Goal: Transaction & Acquisition: Purchase product/service

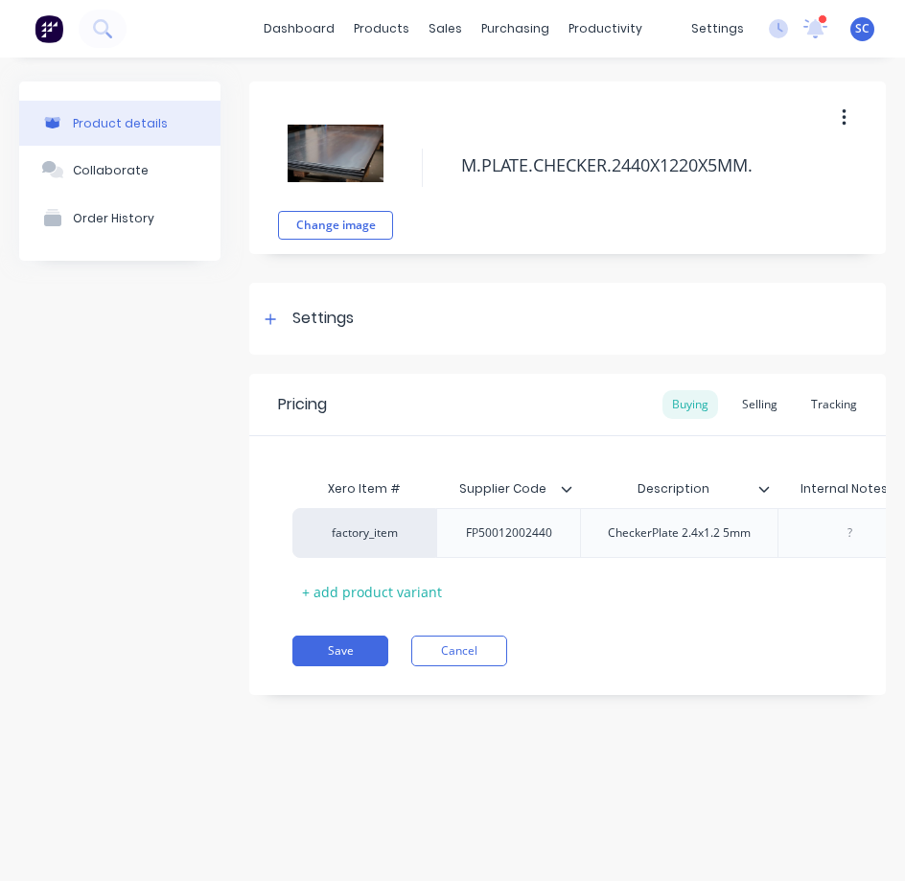
type textarea "x"
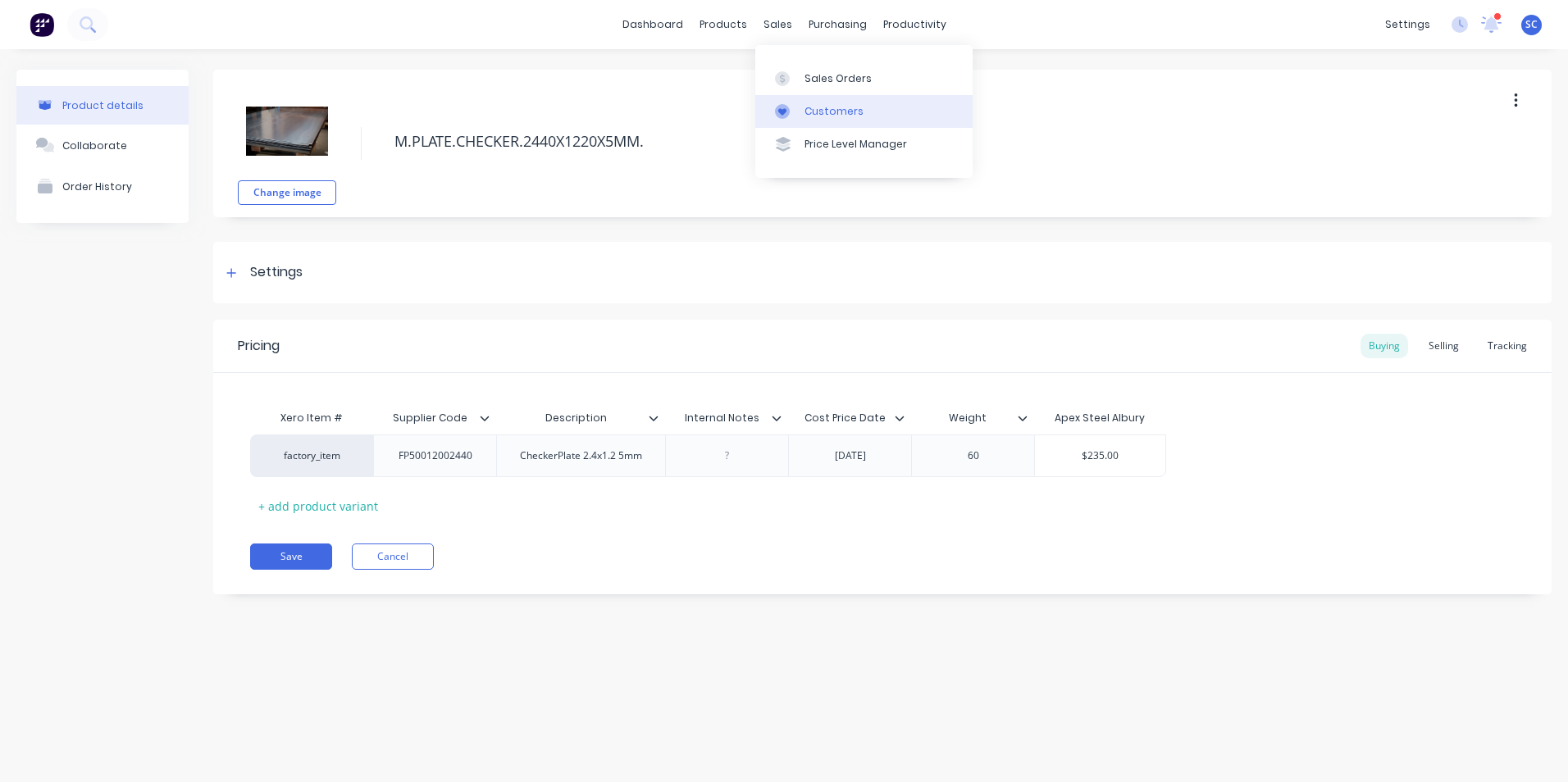
drag, startPoint x: 823, startPoint y: 79, endPoint x: 842, endPoint y: 99, distance: 27.6
click at [823, 79] on div "Sales Orders" at bounding box center [838, 78] width 68 height 15
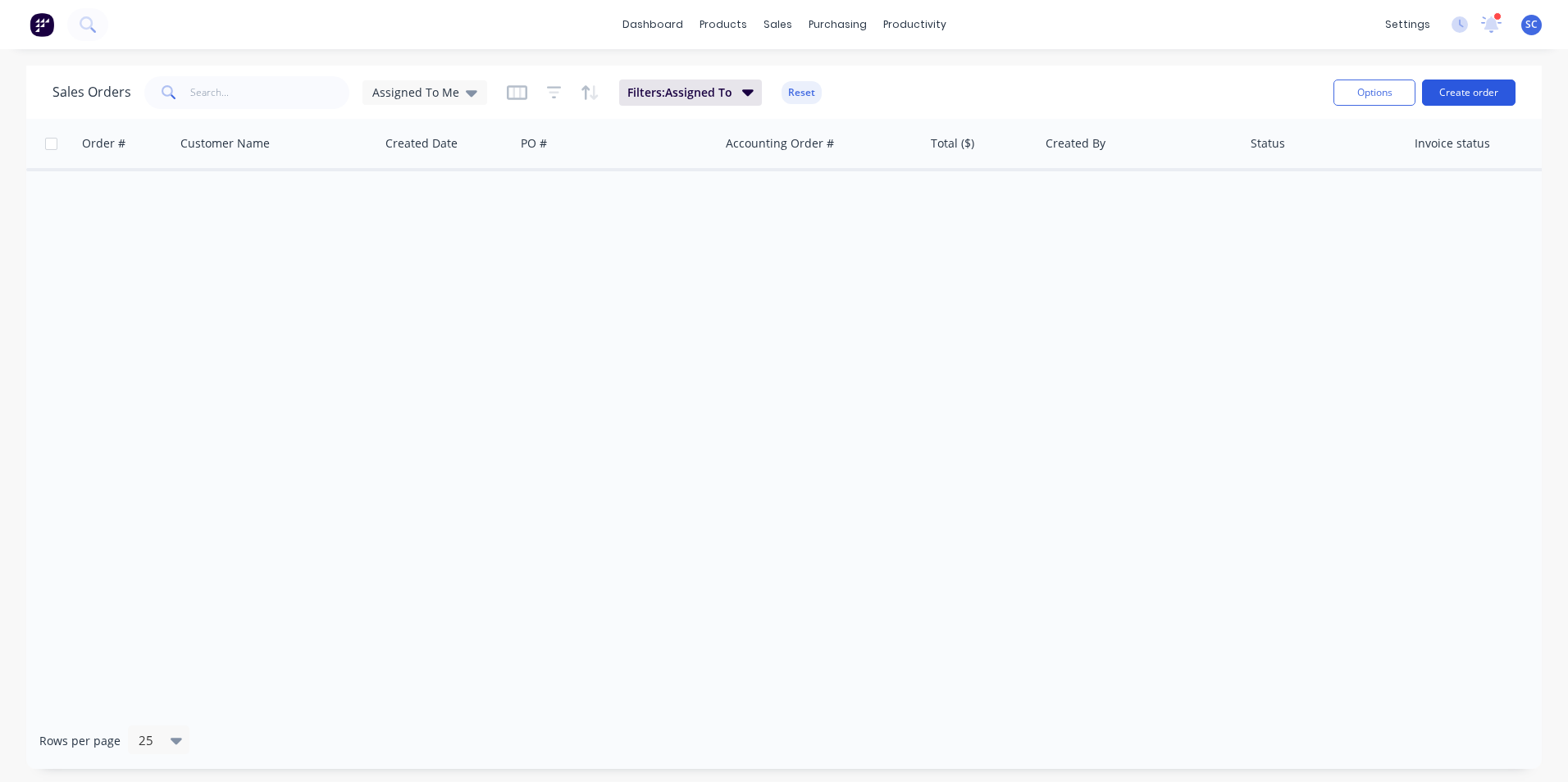
click at [1453, 90] on button "Create order" at bounding box center [1468, 92] width 93 height 26
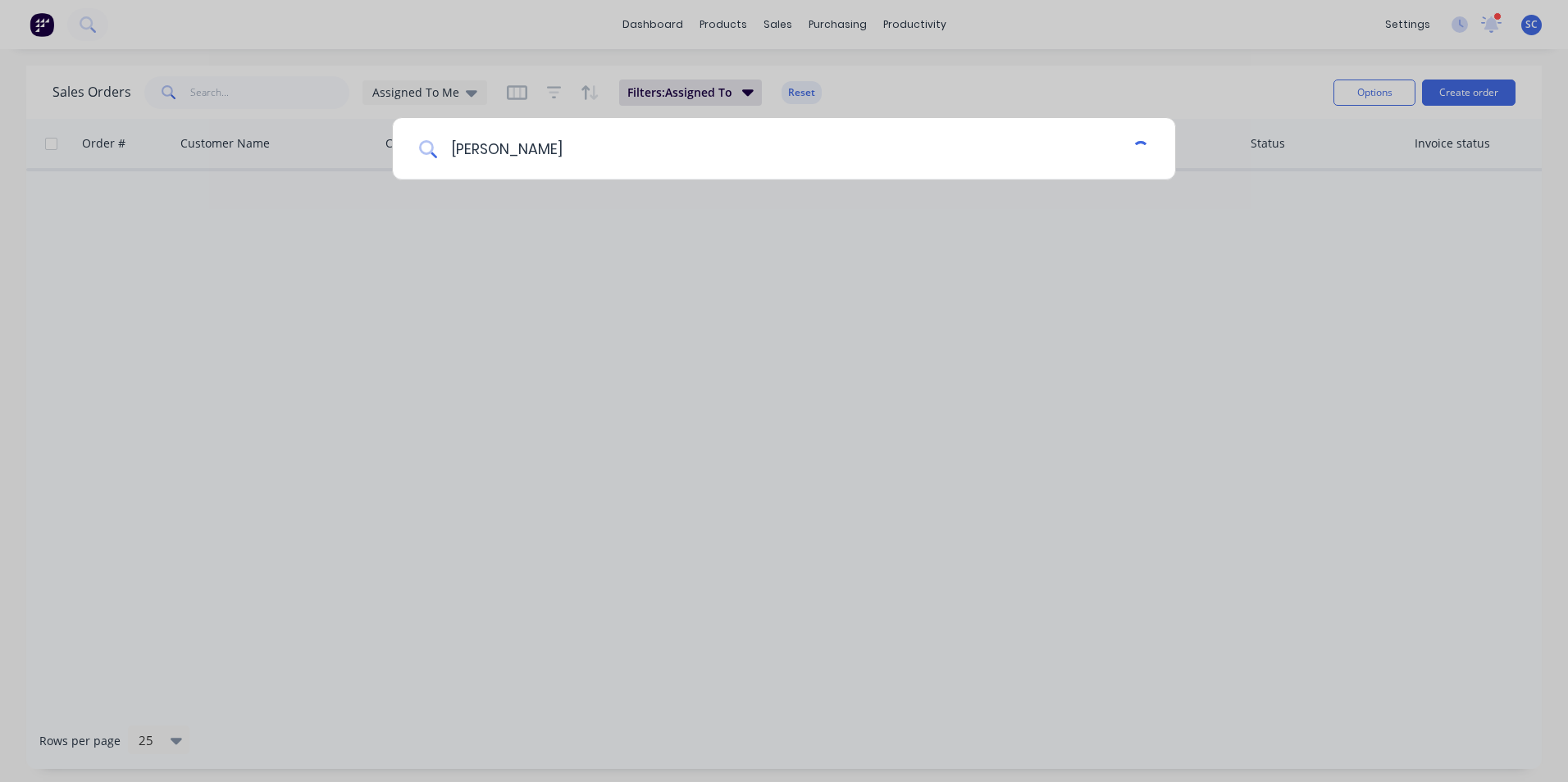
type input "[PERSON_NAME]"
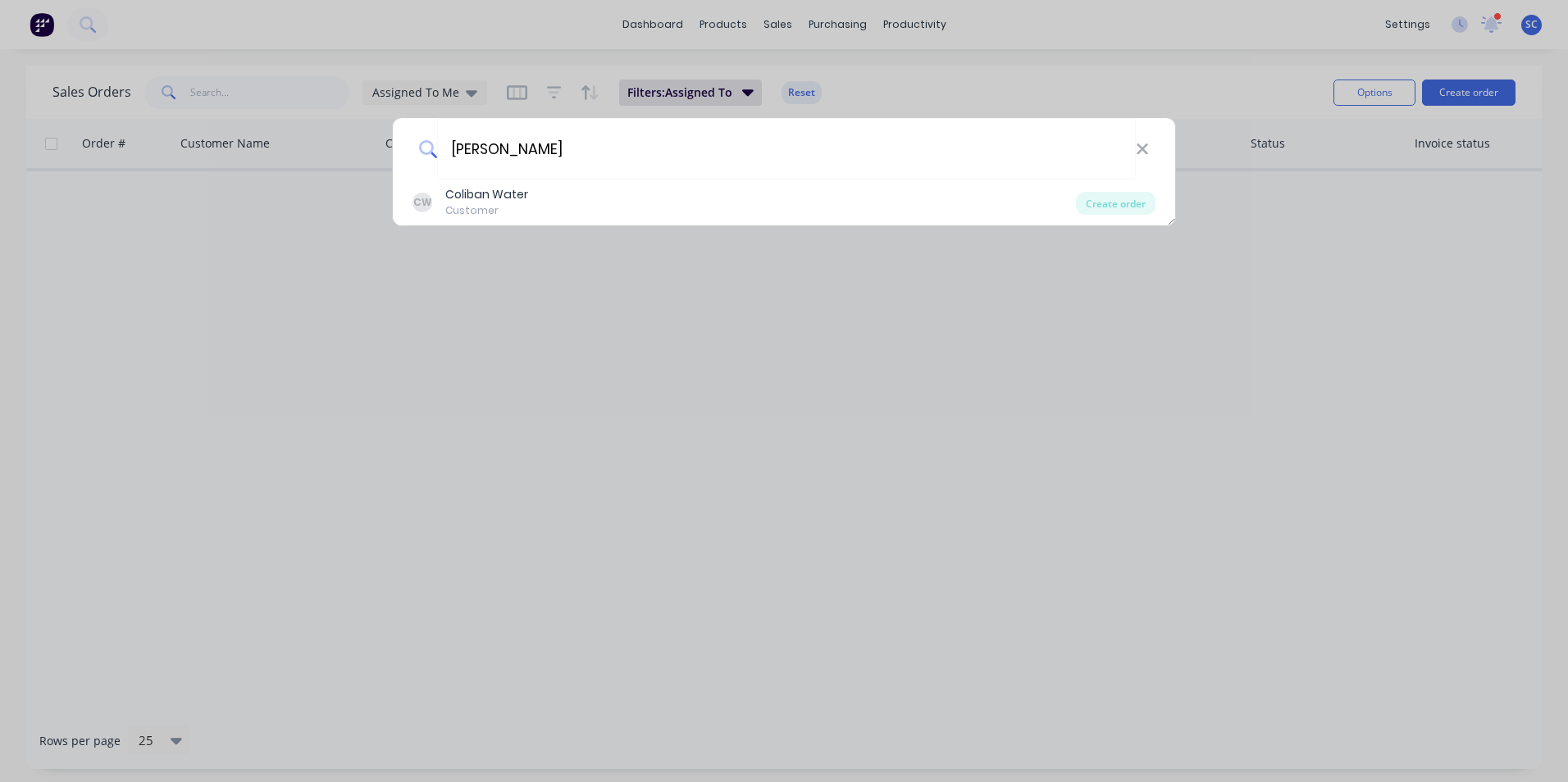
click at [575, 332] on div "[PERSON_NAME] CW Coliban Water Customer Create order" at bounding box center [784, 391] width 1568 height 782
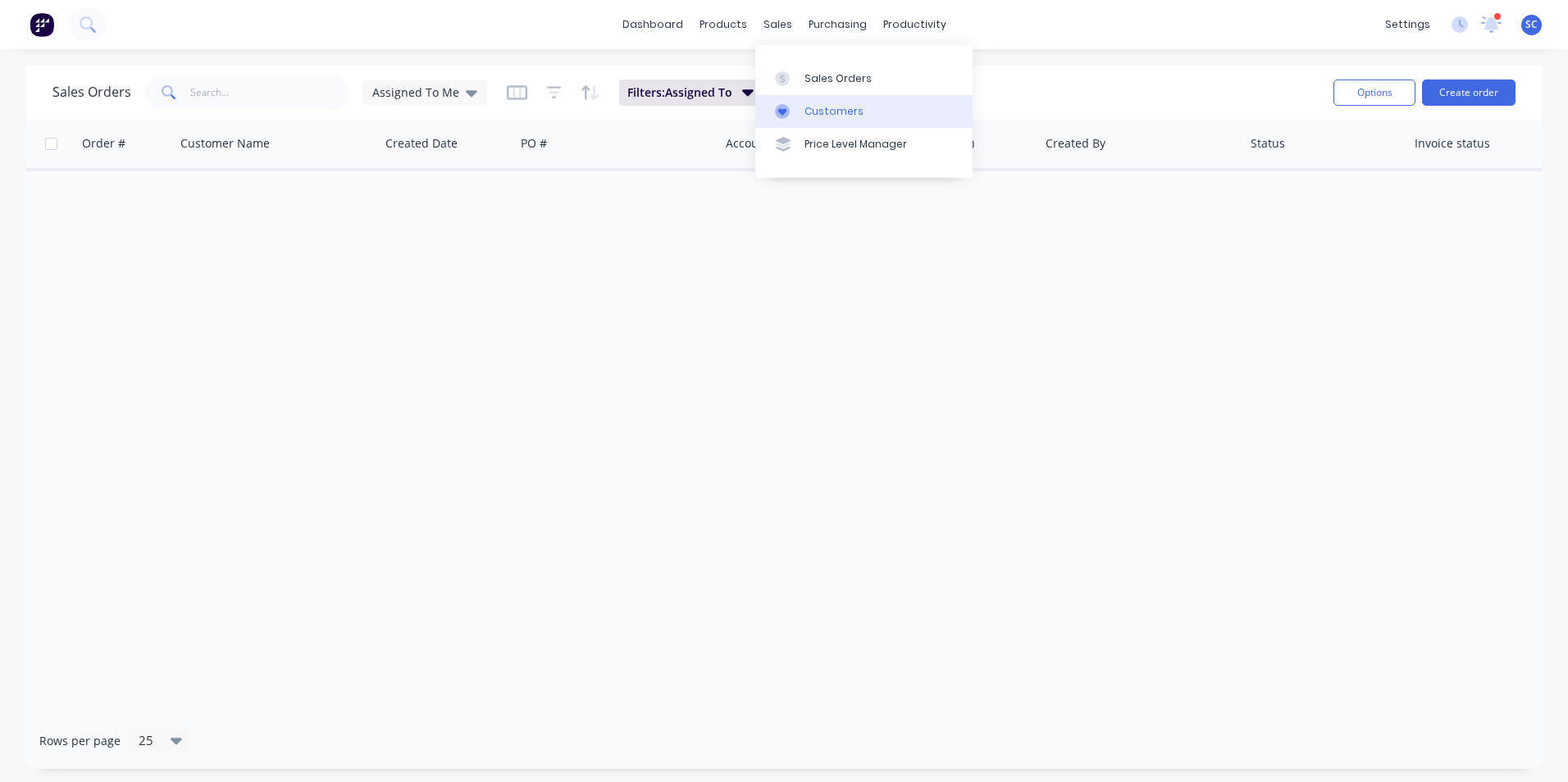
click at [821, 110] on div "Customers" at bounding box center [834, 111] width 59 height 15
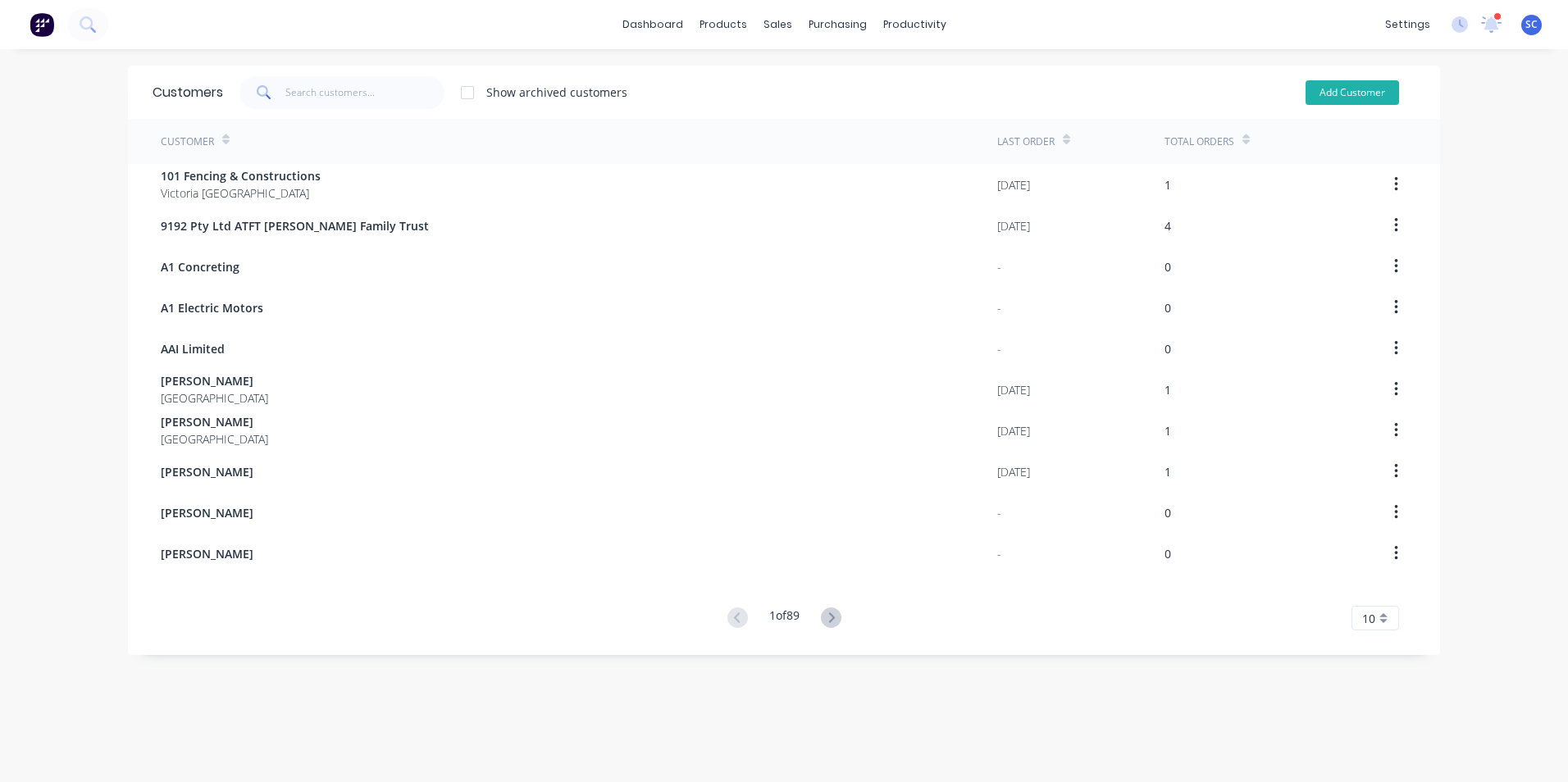
click at [1356, 91] on button "Add Customer" at bounding box center [1352, 92] width 93 height 25
select select "AU"
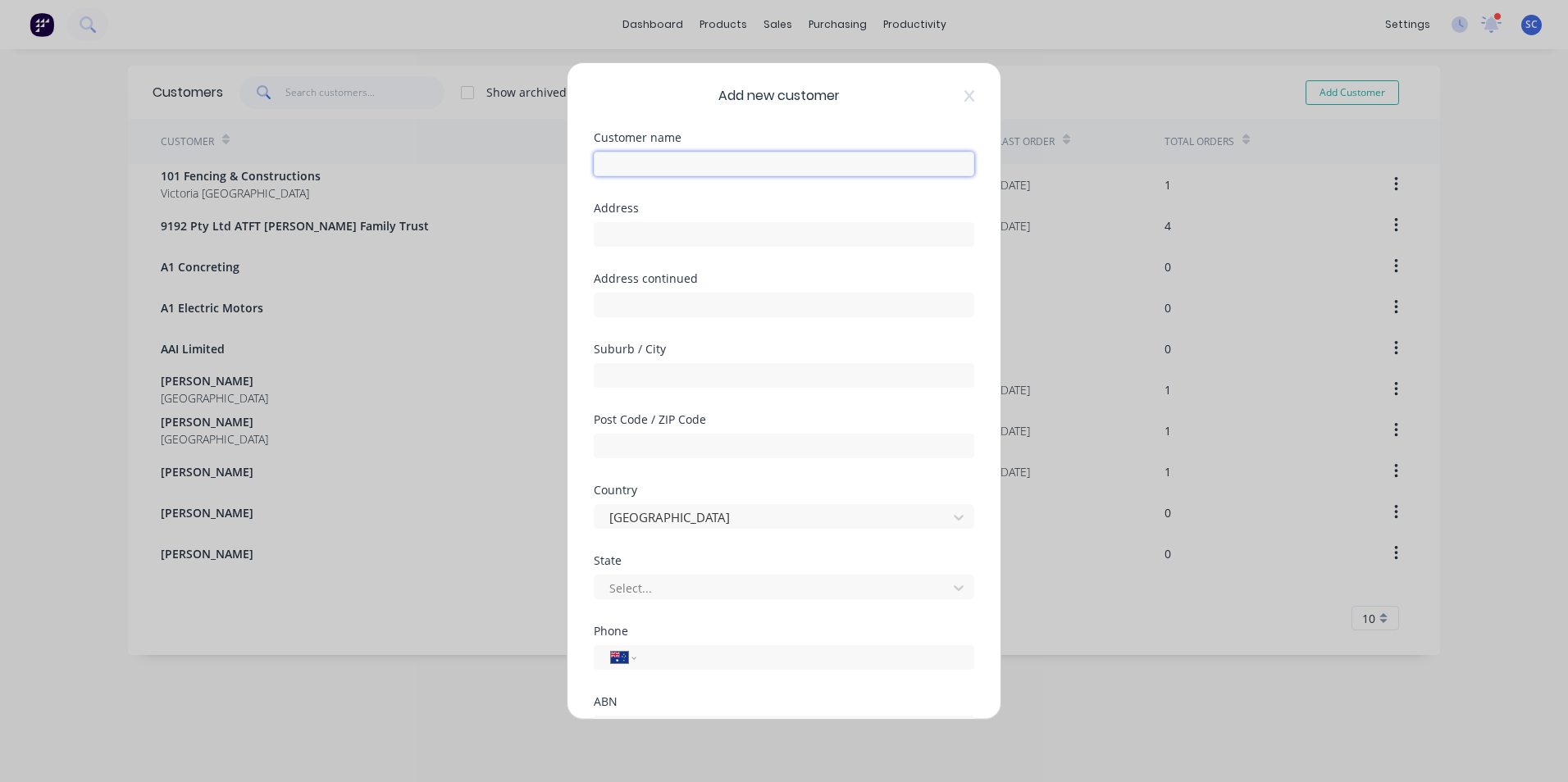
click at [697, 167] on input "text" at bounding box center [783, 163] width 380 height 25
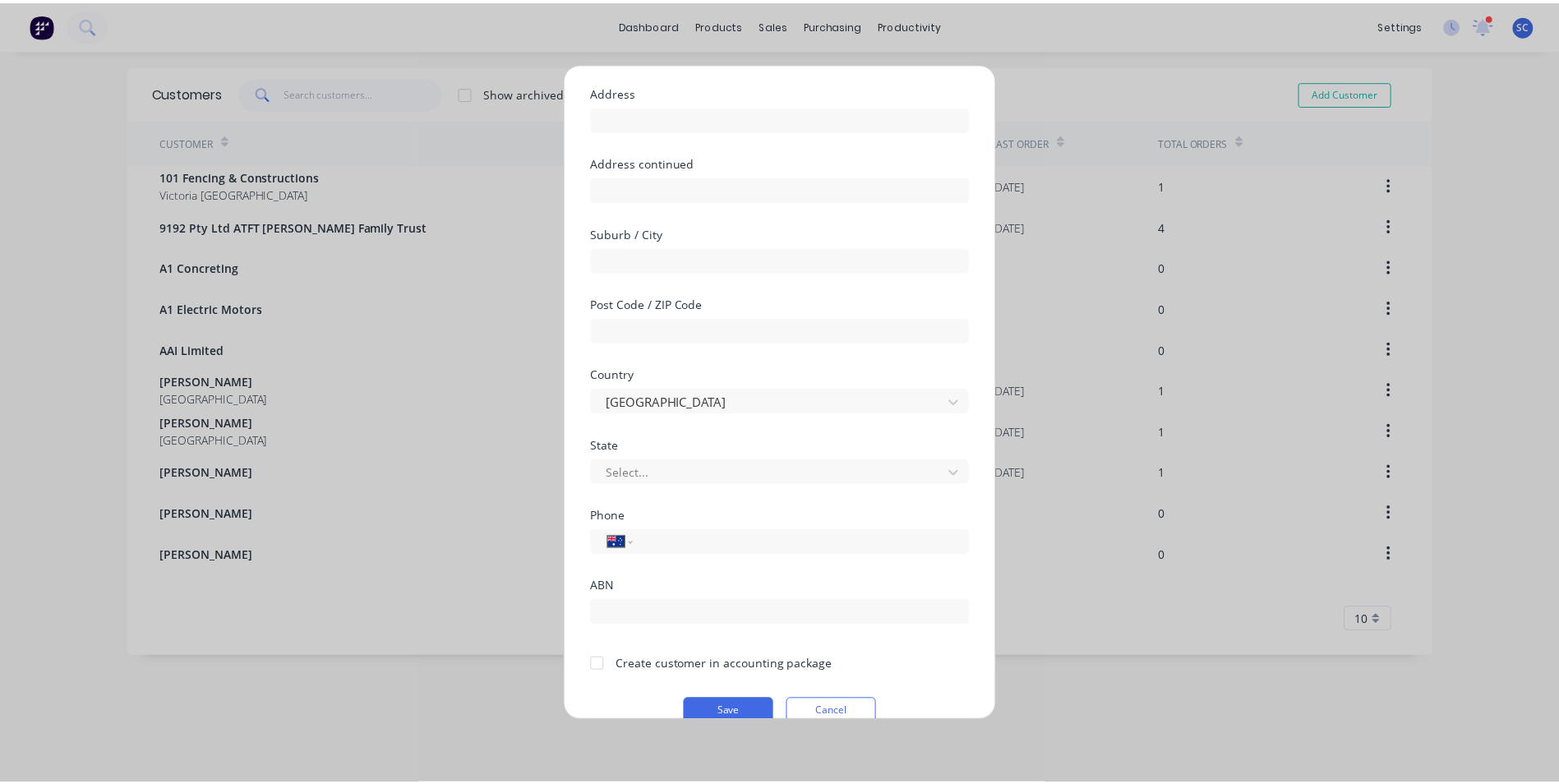
scroll to position [145, 0]
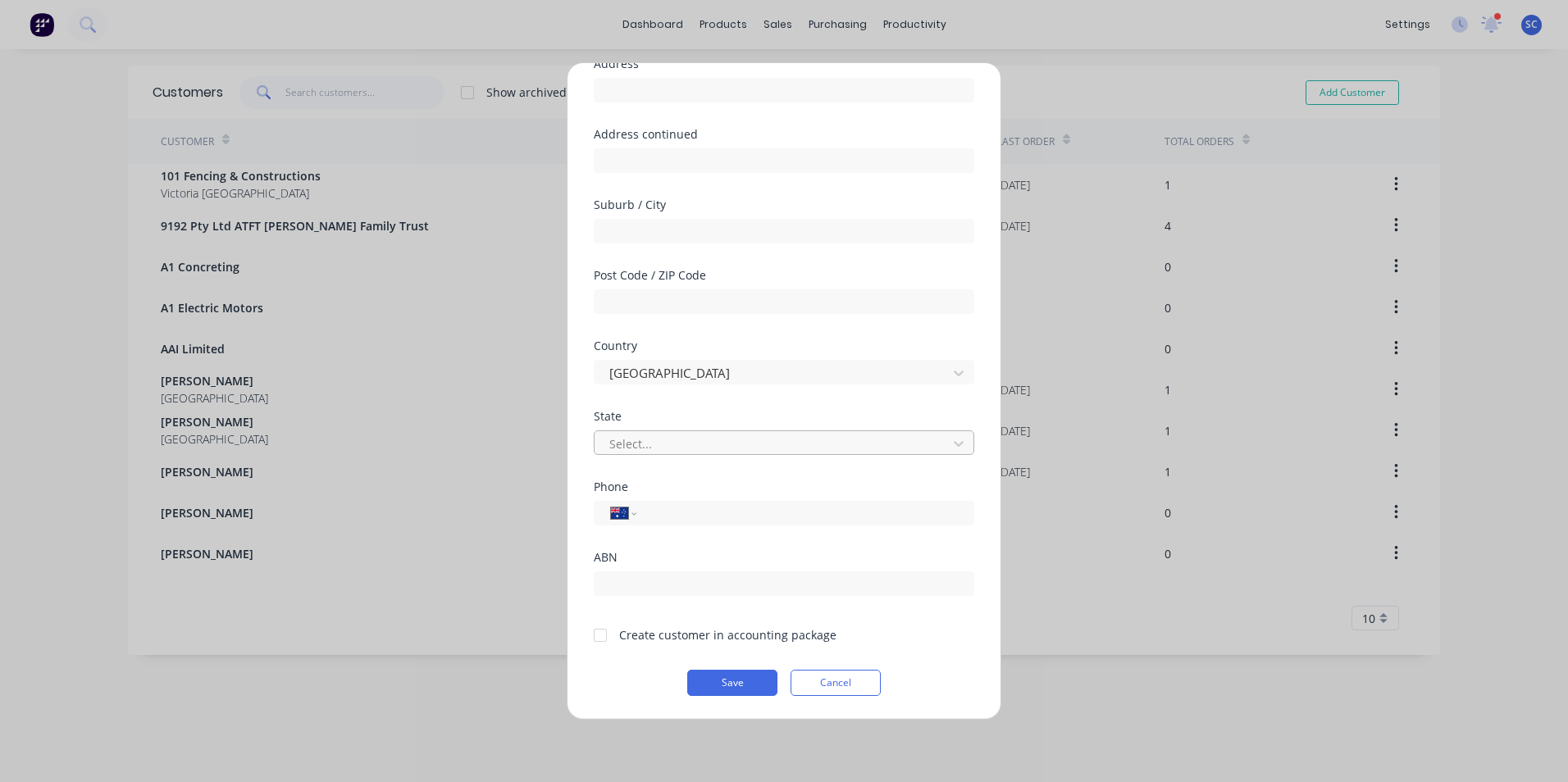
type input "[PERSON_NAME]"
click at [651, 450] on div at bounding box center [773, 444] width 331 height 21
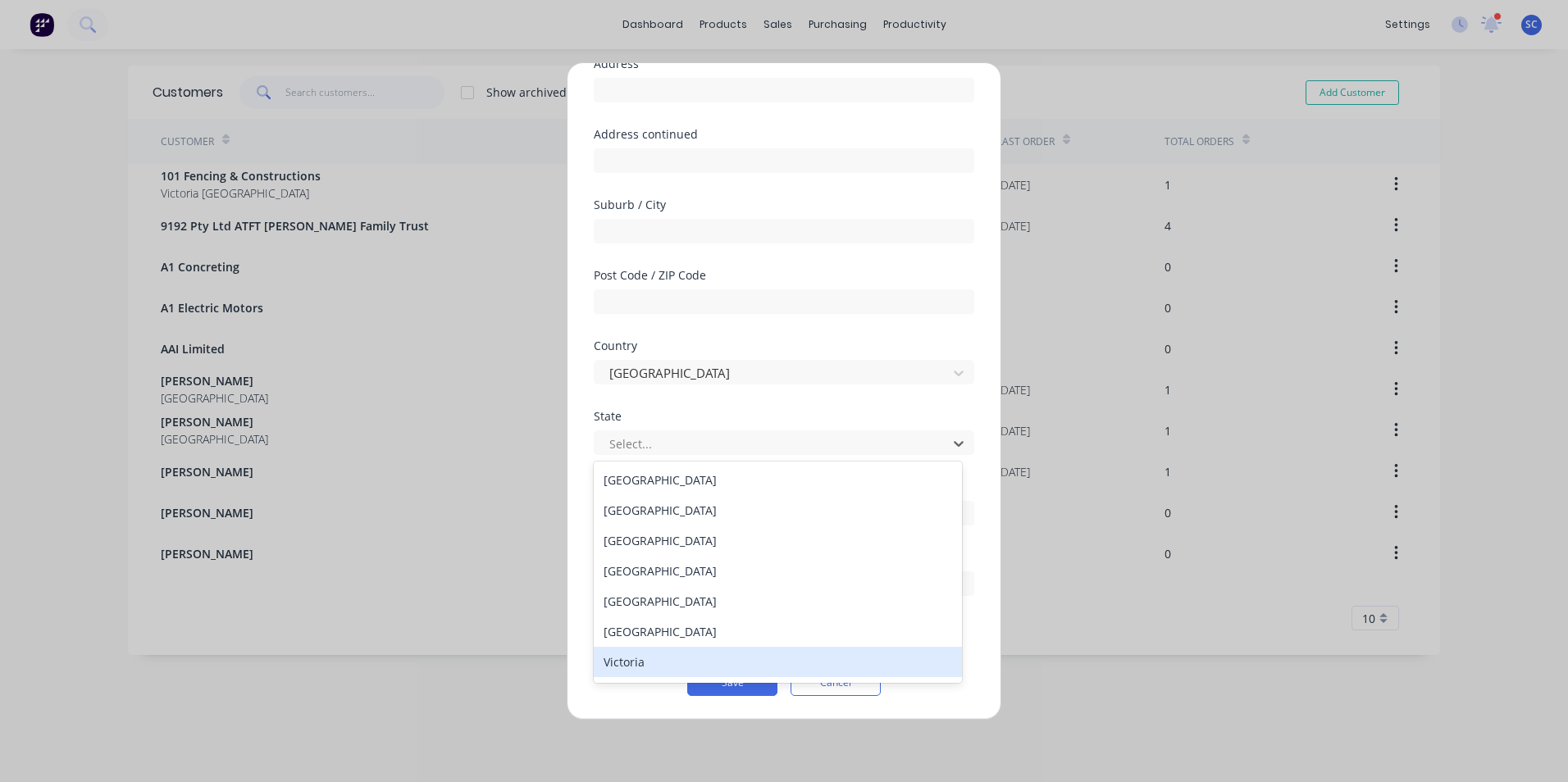
drag, startPoint x: 672, startPoint y: 662, endPoint x: 679, endPoint y: 646, distance: 17.5
click at [673, 655] on div "Victoria" at bounding box center [777, 661] width 368 height 30
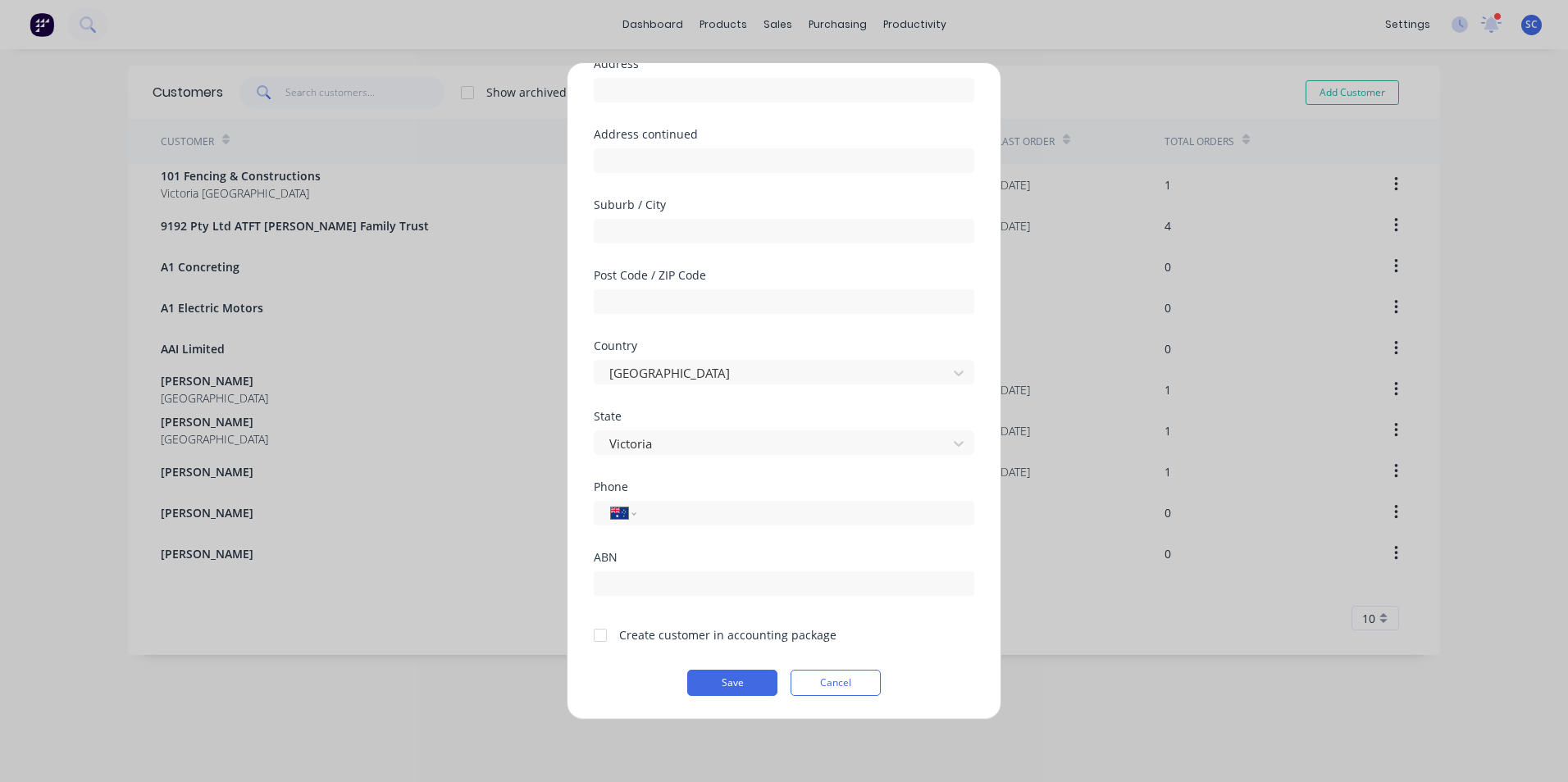
click at [791, 333] on div "Post Code / ZIP Code" at bounding box center [783, 305] width 380 height 70
click at [599, 632] on div at bounding box center [600, 635] width 32 height 32
click at [719, 688] on button "Save" at bounding box center [732, 683] width 90 height 26
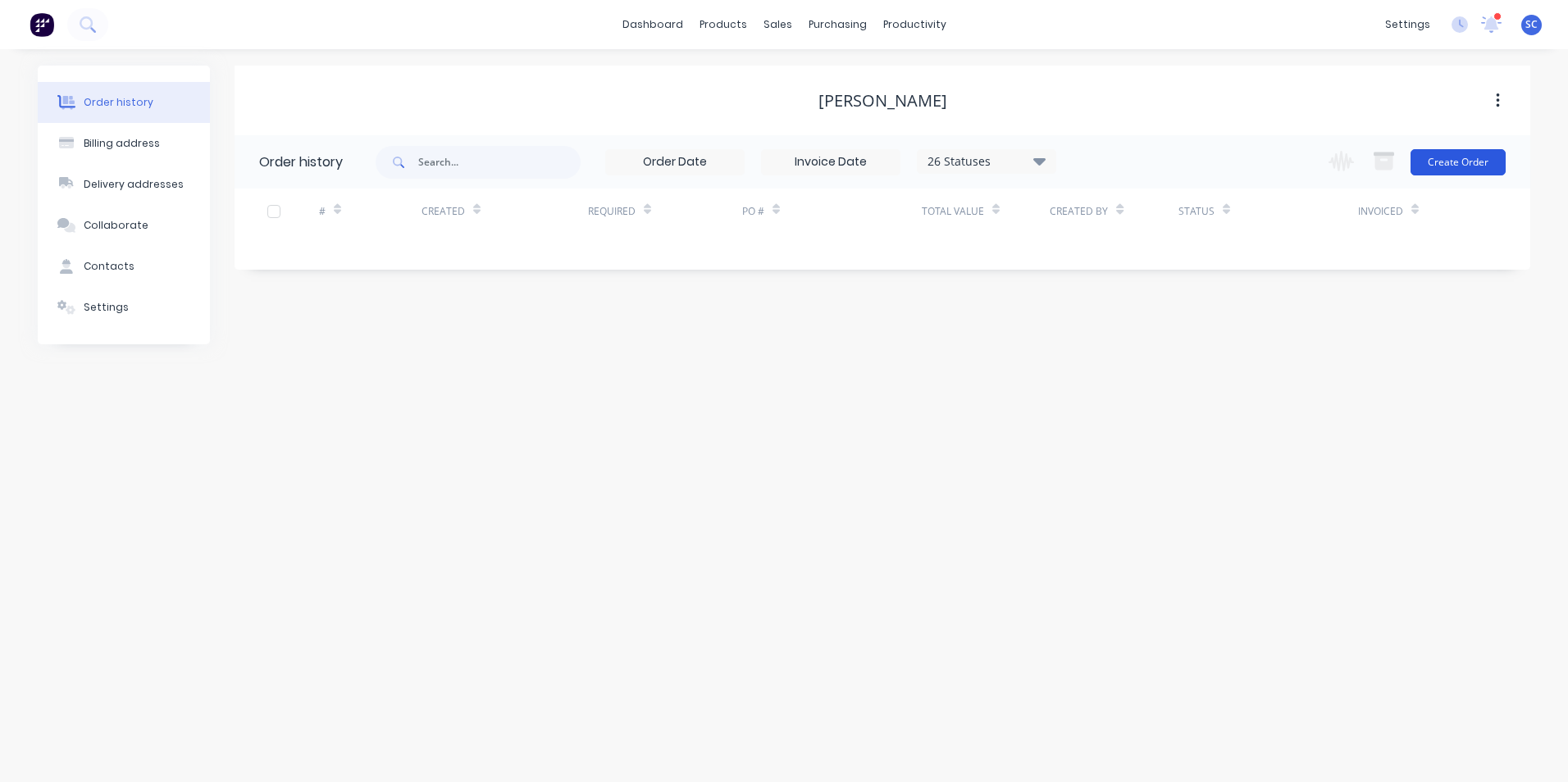
click at [1465, 162] on button "Create Order" at bounding box center [1457, 162] width 95 height 26
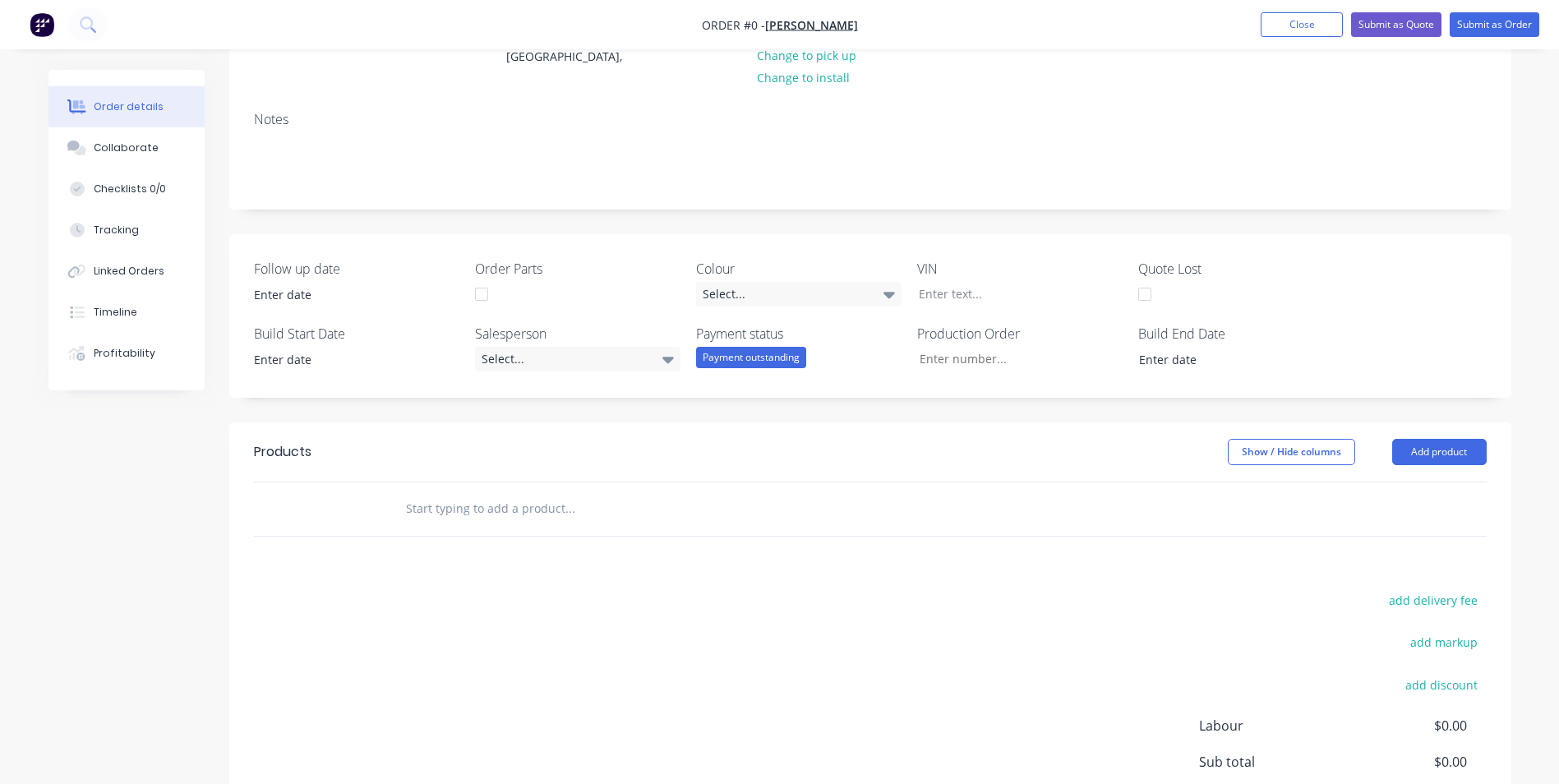
scroll to position [329, 0]
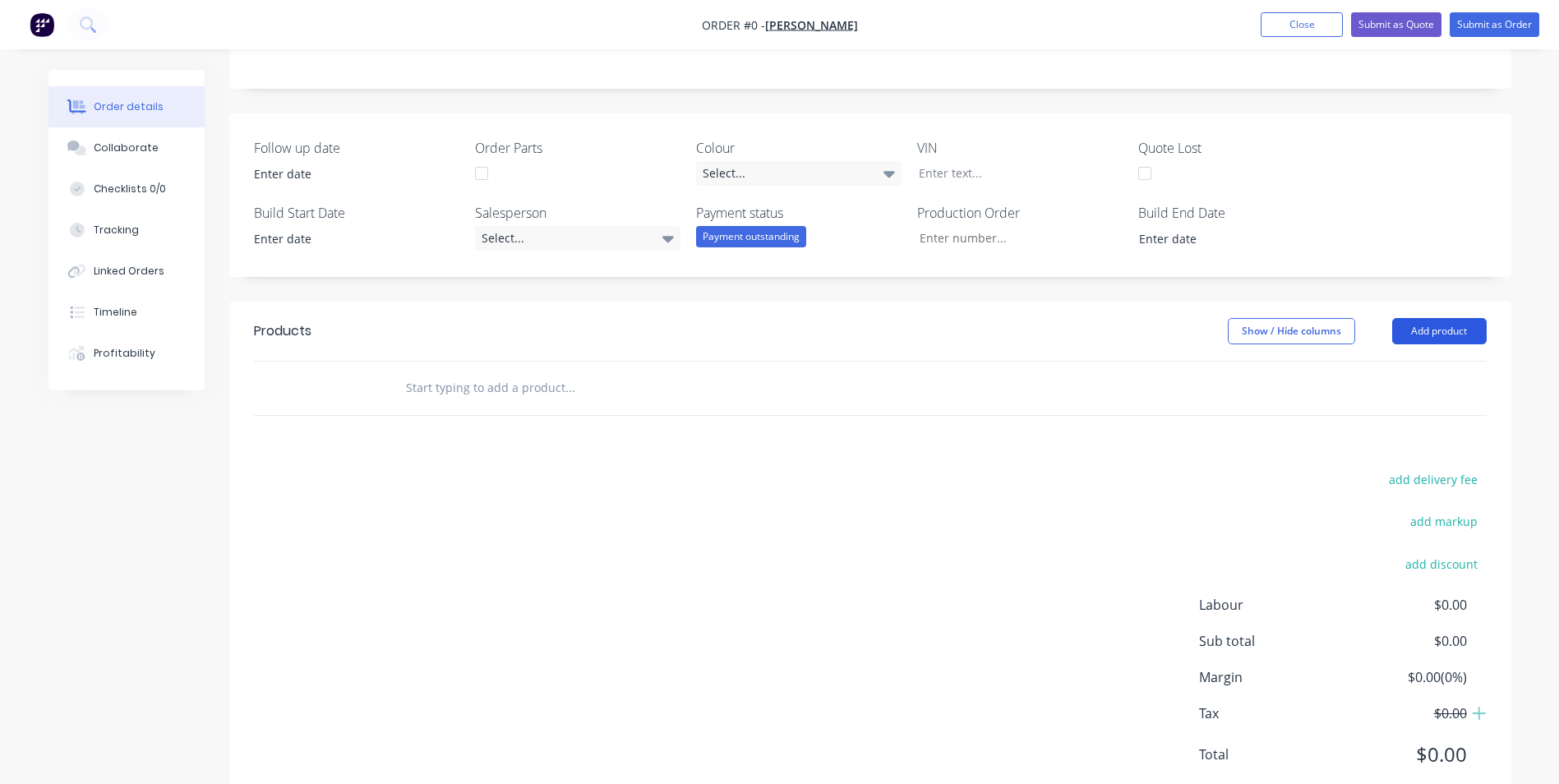
click at [1457, 331] on button "Add product" at bounding box center [1440, 331] width 94 height 27
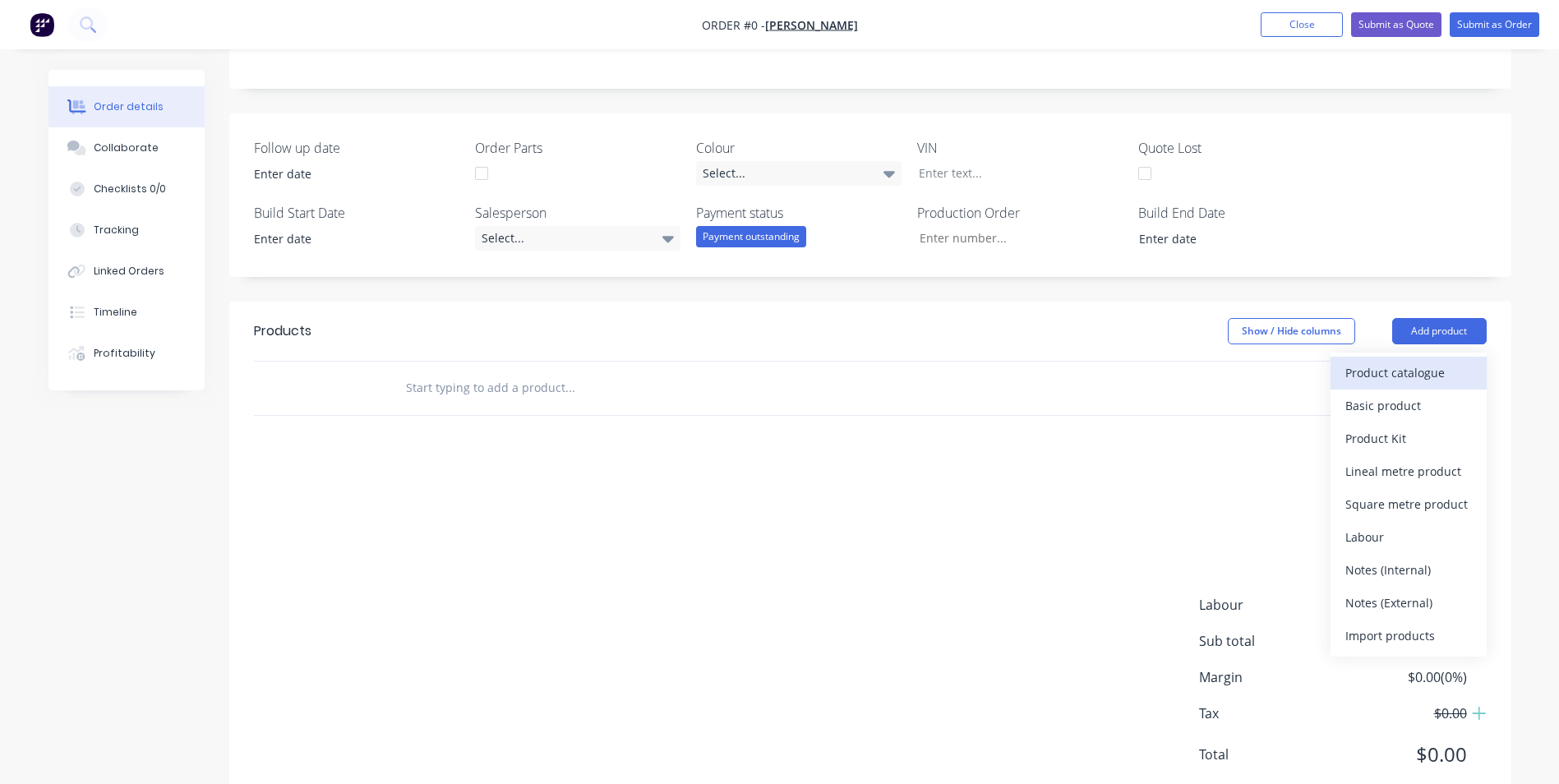
click at [1422, 376] on div "Product catalogue" at bounding box center [1409, 373] width 127 height 24
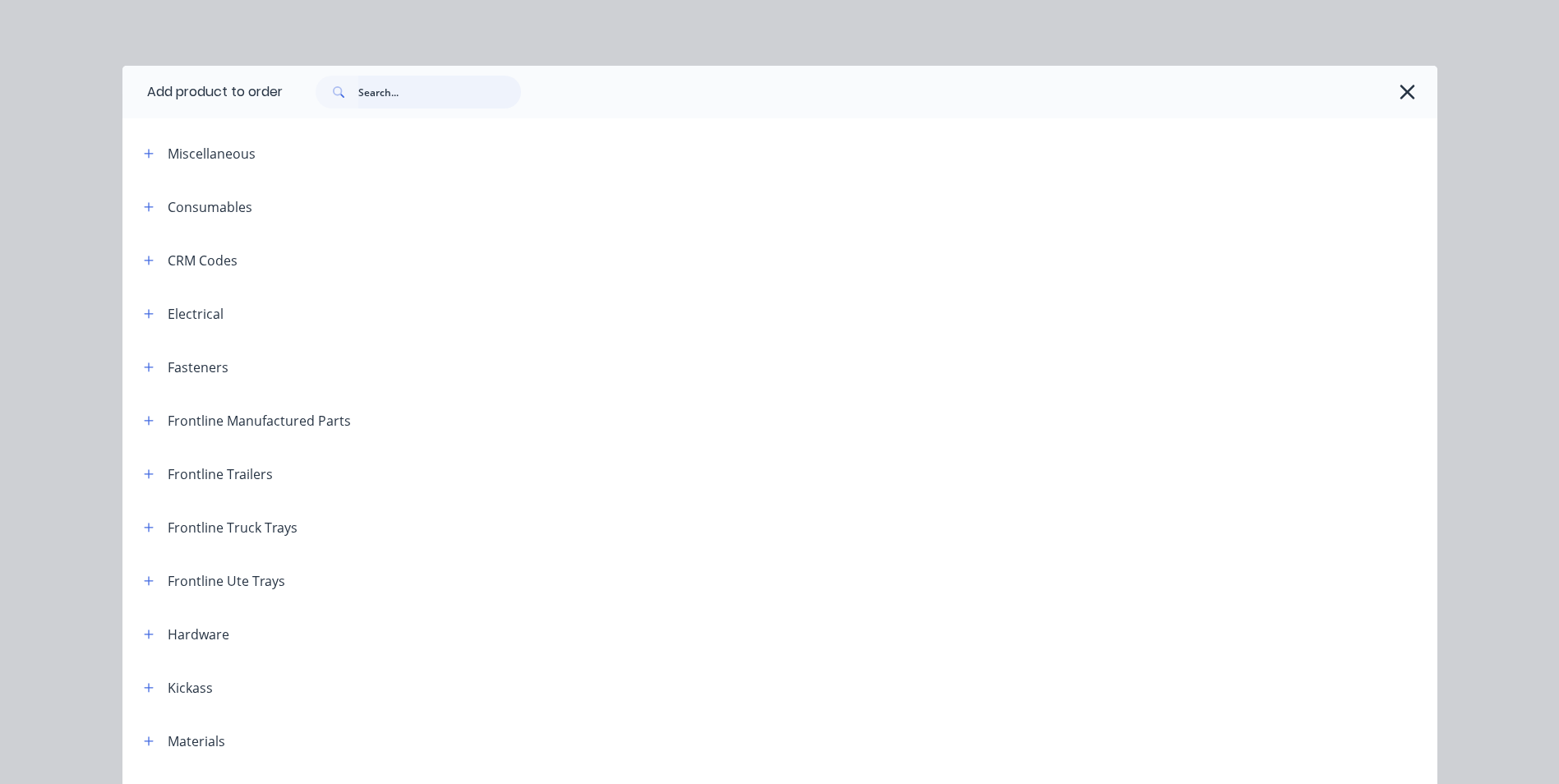
click at [375, 93] on input "text" at bounding box center [440, 92] width 163 height 33
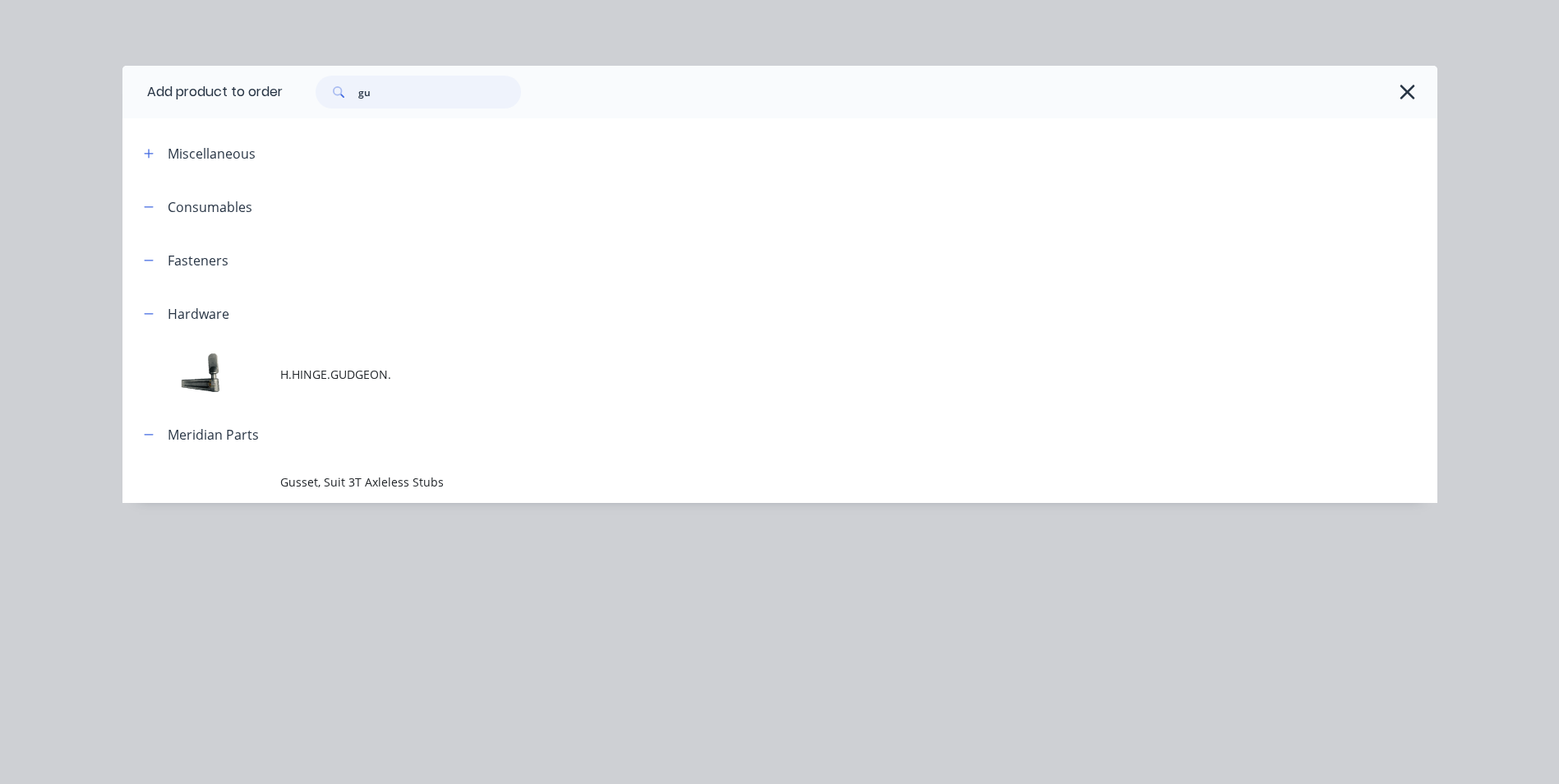
type input "g"
type input "a"
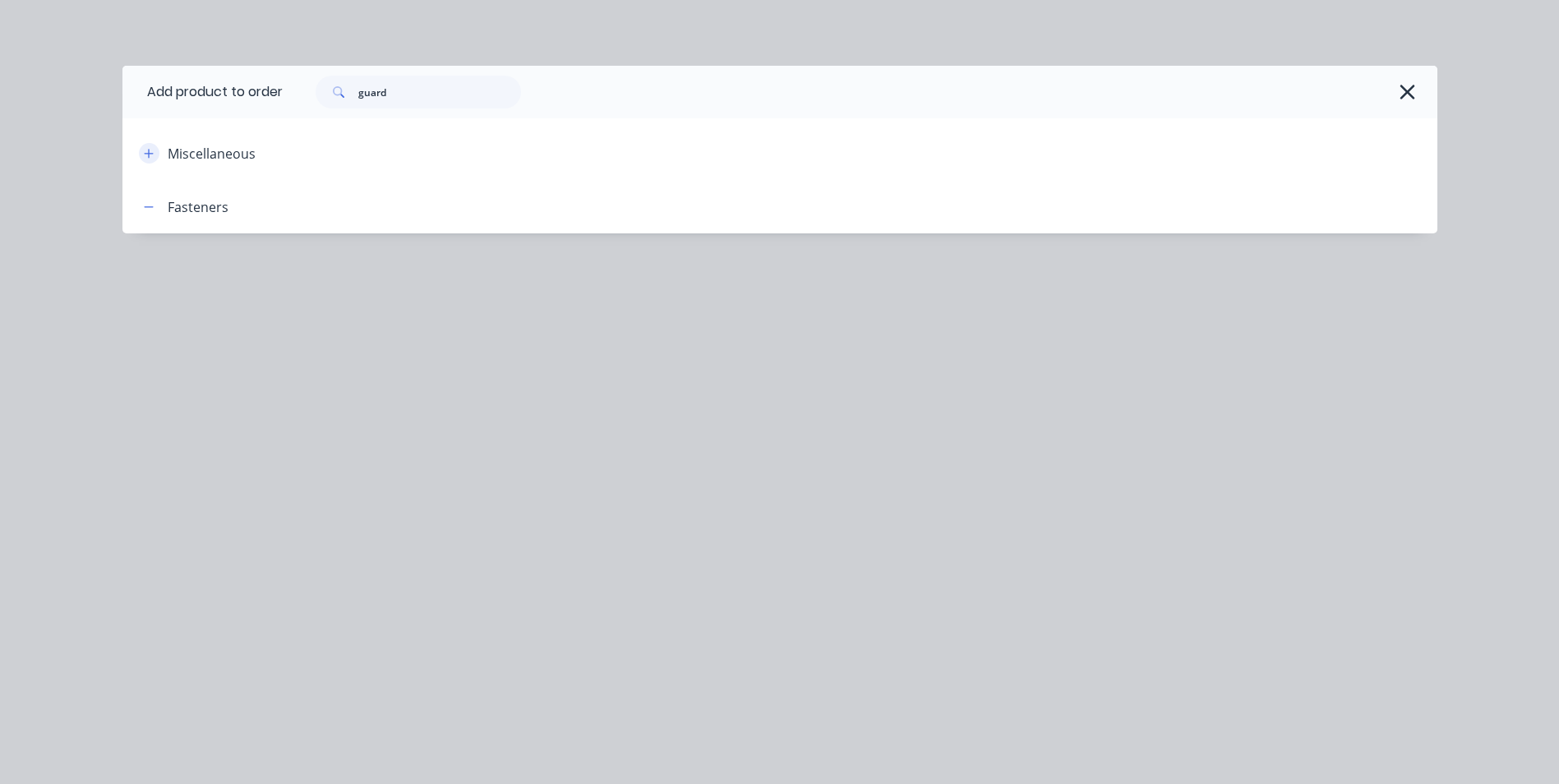
click at [153, 157] on icon "button" at bounding box center [149, 153] width 10 height 11
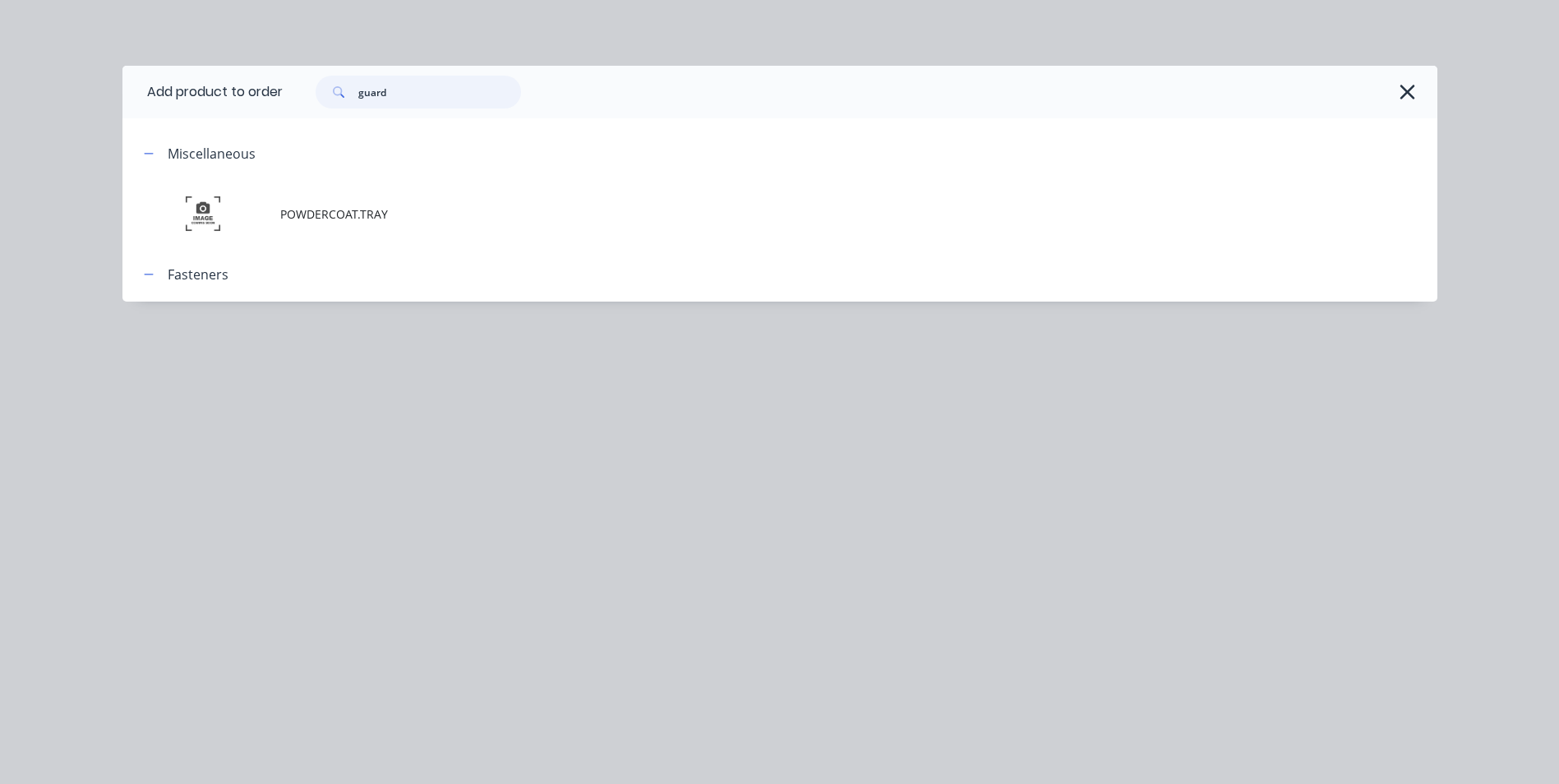
click at [400, 93] on input "guard" at bounding box center [440, 92] width 163 height 33
type input "g"
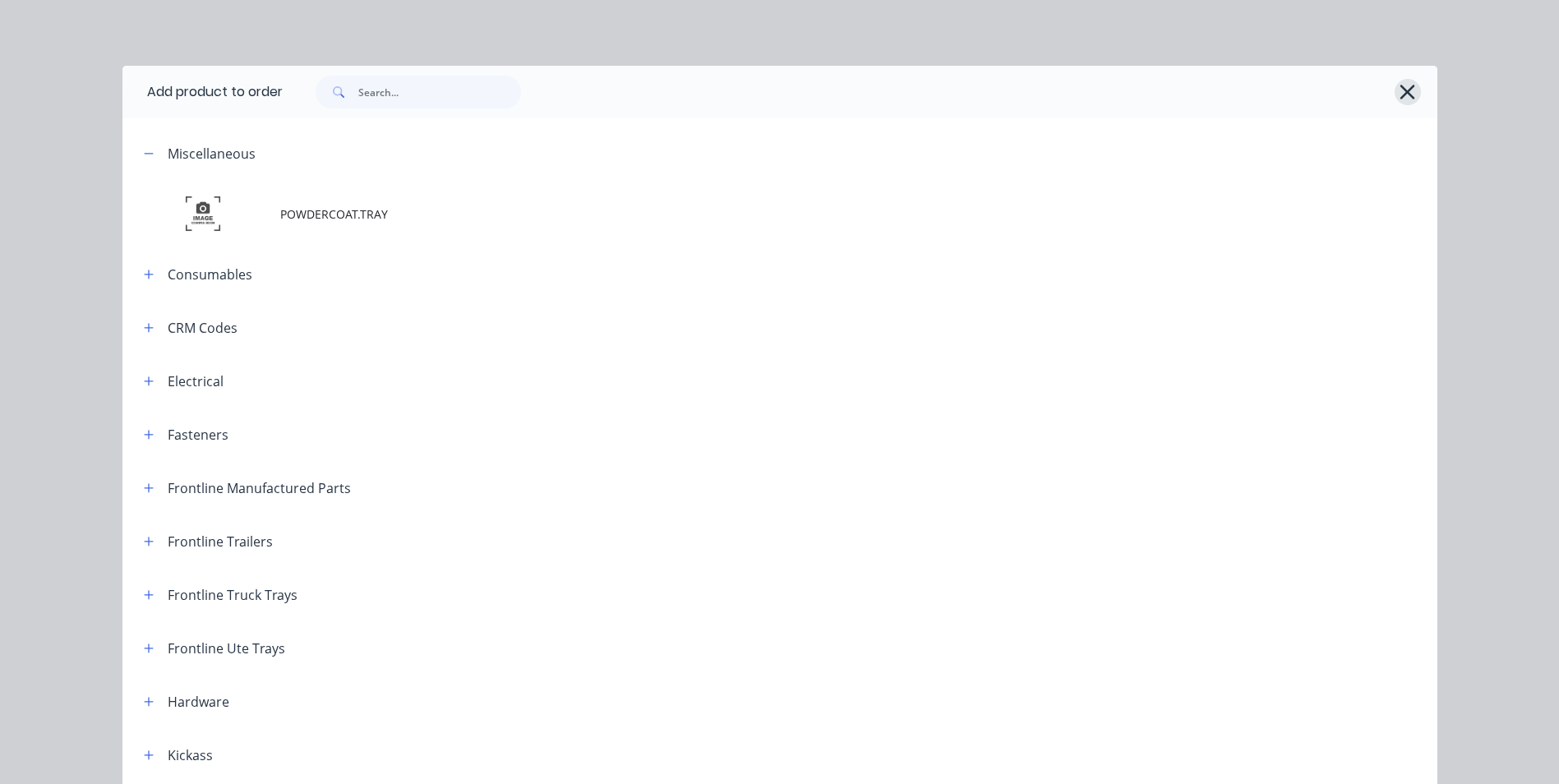
drag, startPoint x: 1402, startPoint y: 95, endPoint x: 1444, endPoint y: 237, distance: 148.1
click at [1402, 94] on icon "button" at bounding box center [1407, 92] width 17 height 23
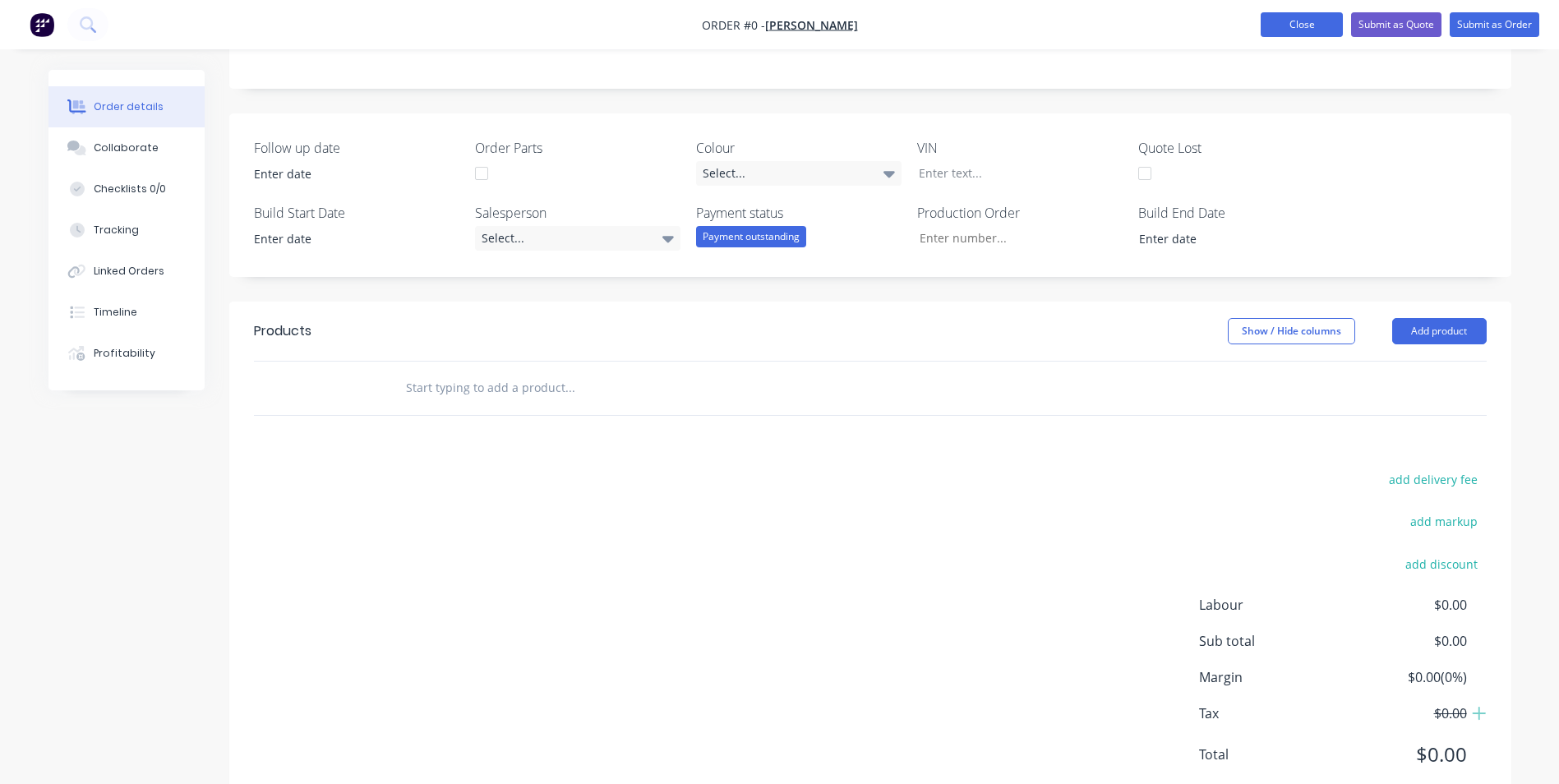
click at [1306, 28] on button "Close" at bounding box center [1302, 24] width 82 height 25
